Goal: Navigation & Orientation: Find specific page/section

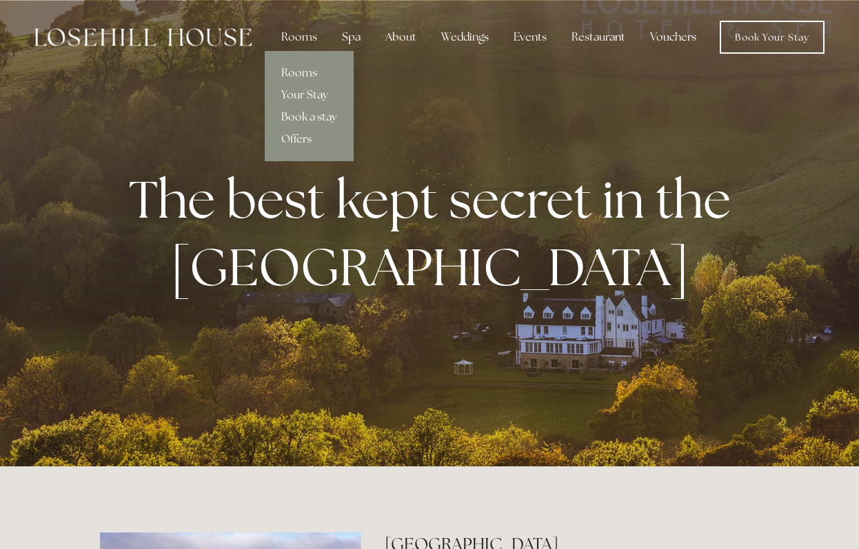
click at [300, 139] on link "Offers" at bounding box center [309, 139] width 89 height 22
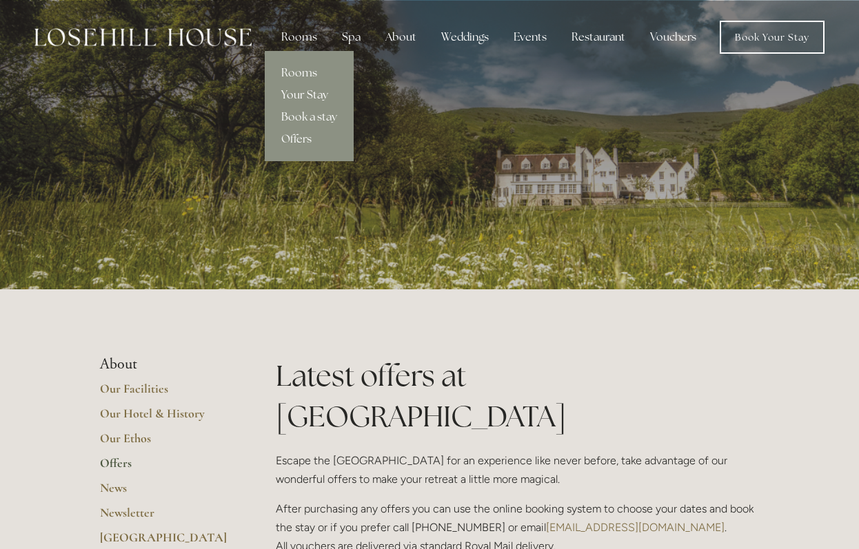
click at [314, 95] on link "Your Stay" at bounding box center [309, 95] width 89 height 22
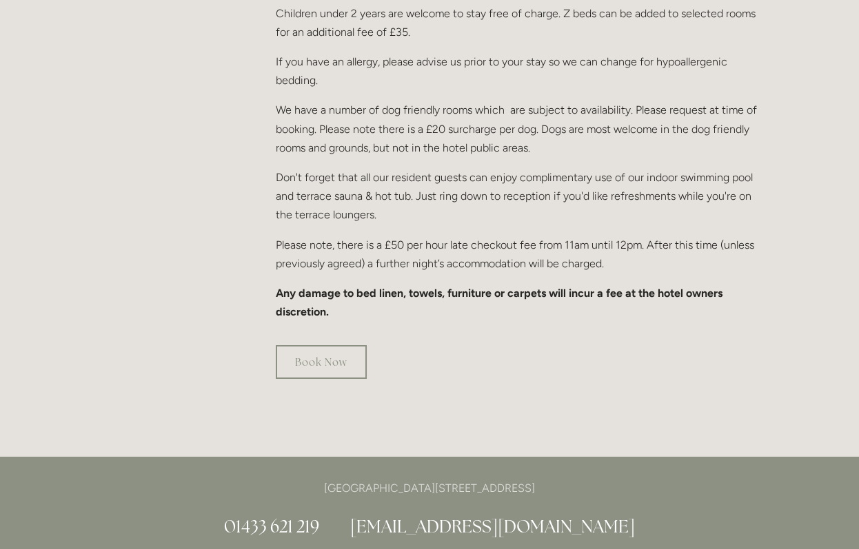
scroll to position [896, 0]
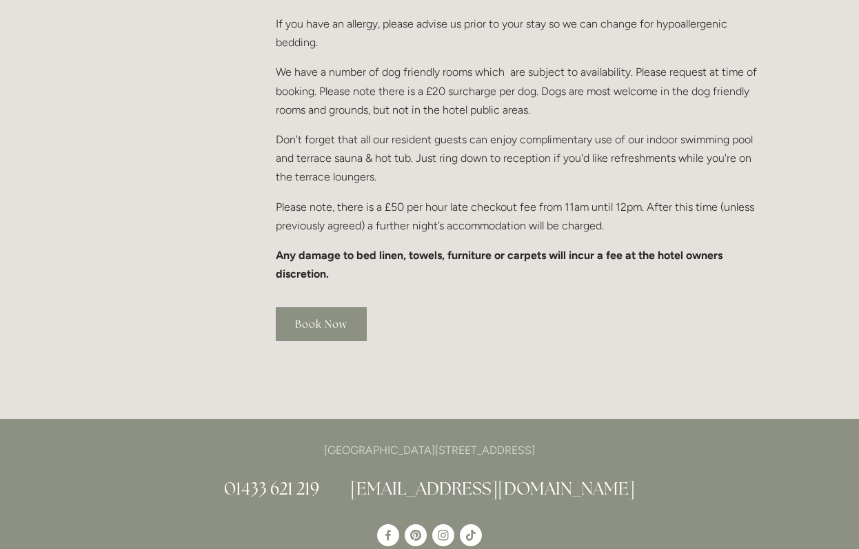
click at [319, 311] on link "Book Now" at bounding box center [321, 324] width 91 height 34
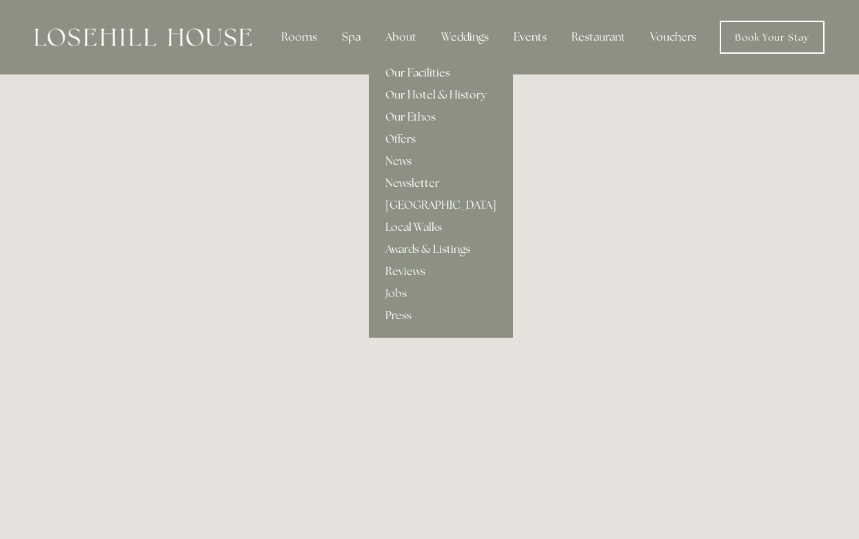
click at [425, 70] on link "Our Facilities" at bounding box center [441, 73] width 144 height 22
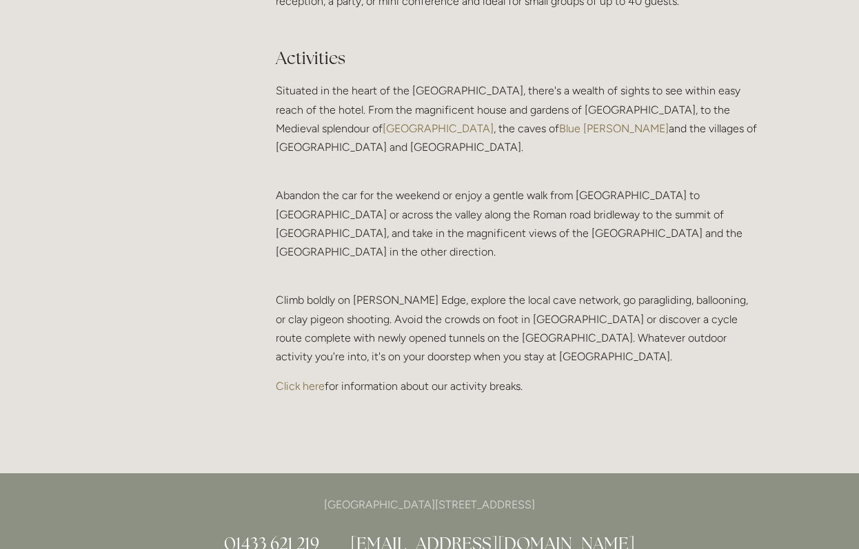
scroll to position [2939, 0]
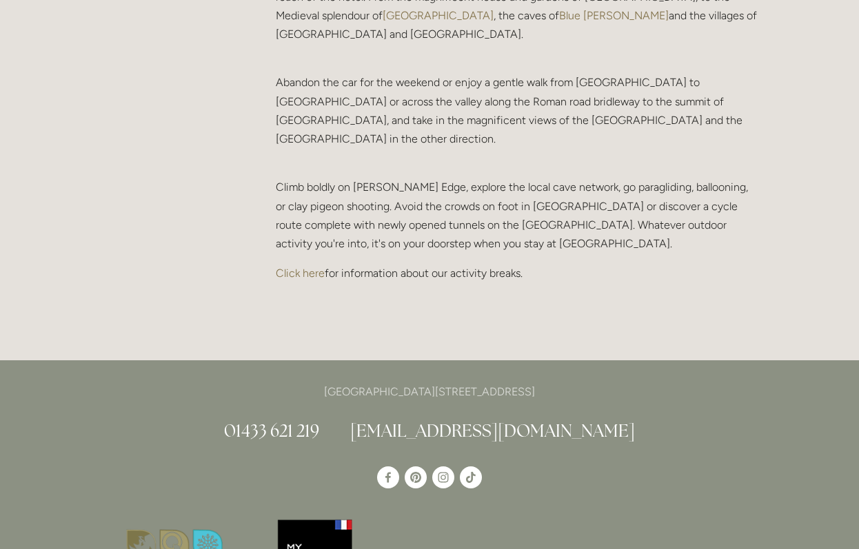
click at [307, 267] on link "Click here" at bounding box center [300, 273] width 49 height 13
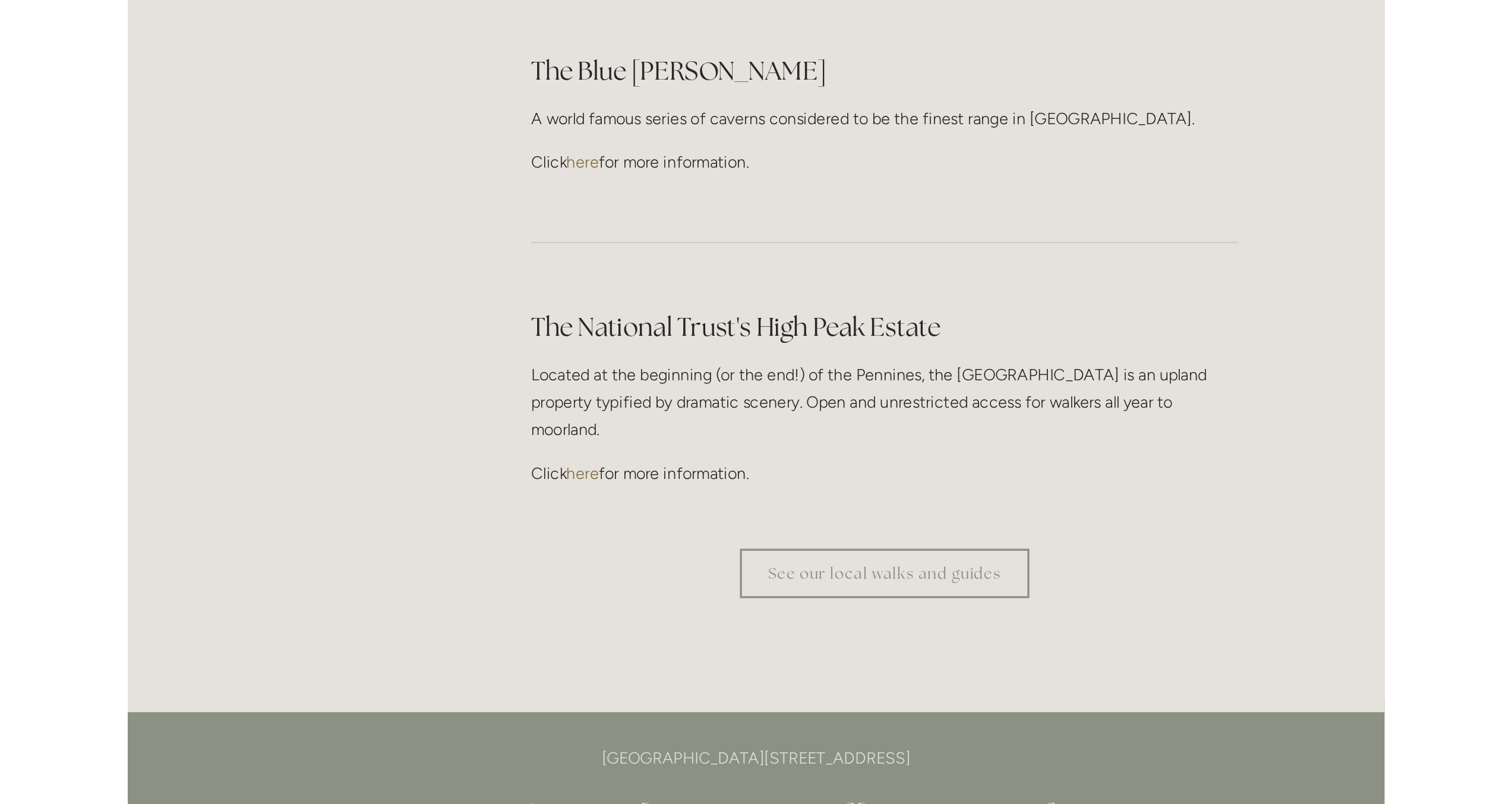
scroll to position [3458, 0]
